Goal: Transaction & Acquisition: Register for event/course

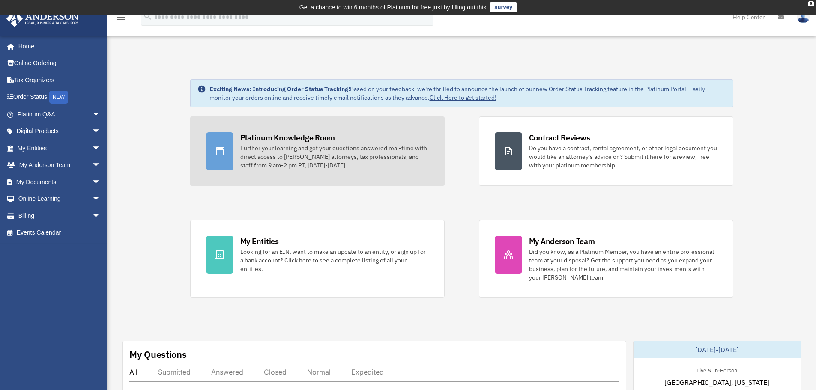
click at [259, 139] on div "Platinum Knowledge Room" at bounding box center [287, 137] width 95 height 11
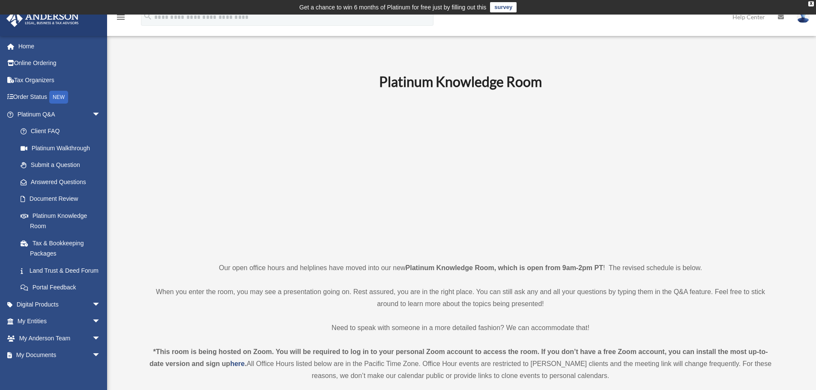
click at [259, 139] on p at bounding box center [460, 176] width 627 height 149
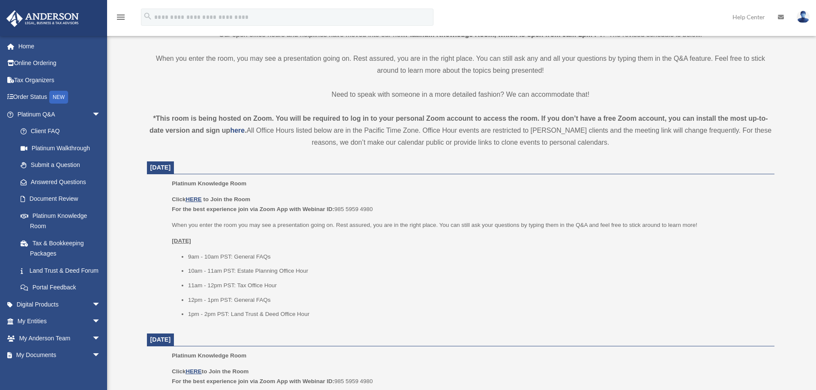
click at [259, 139] on div "*This room is being hosted on Zoom. You will be required to log in to your pers…" at bounding box center [460, 131] width 627 height 36
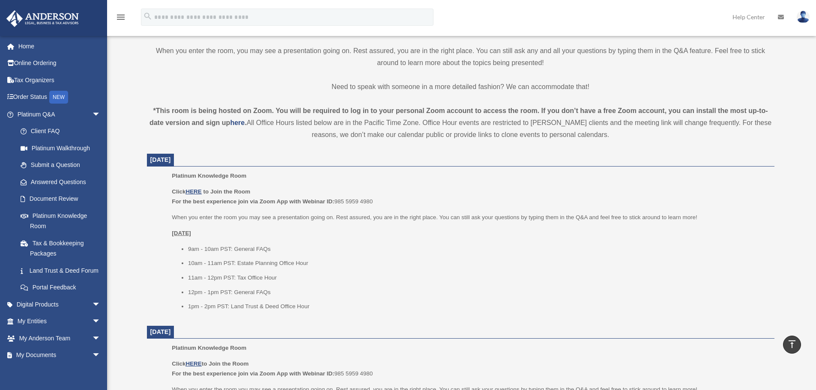
scroll to position [242, 0]
click at [194, 189] on u "HERE" at bounding box center [193, 191] width 16 height 6
